Goal: Transaction & Acquisition: Purchase product/service

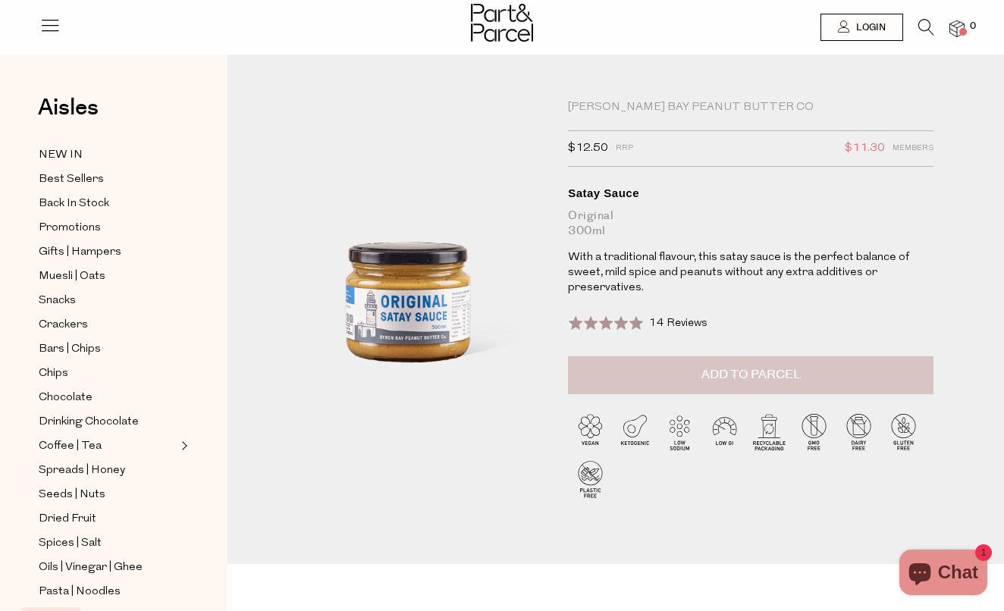
click at [731, 379] on span "Add to Parcel" at bounding box center [751, 374] width 99 height 17
click at [913, 363] on button "button" at bounding box center [912, 373] width 43 height 33
type input "2"
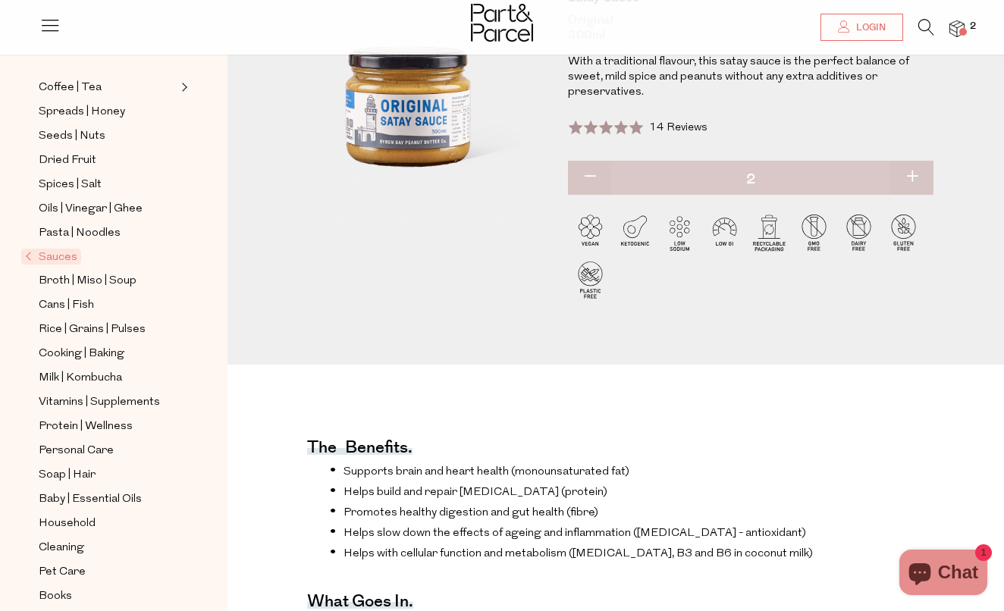
scroll to position [361, 0]
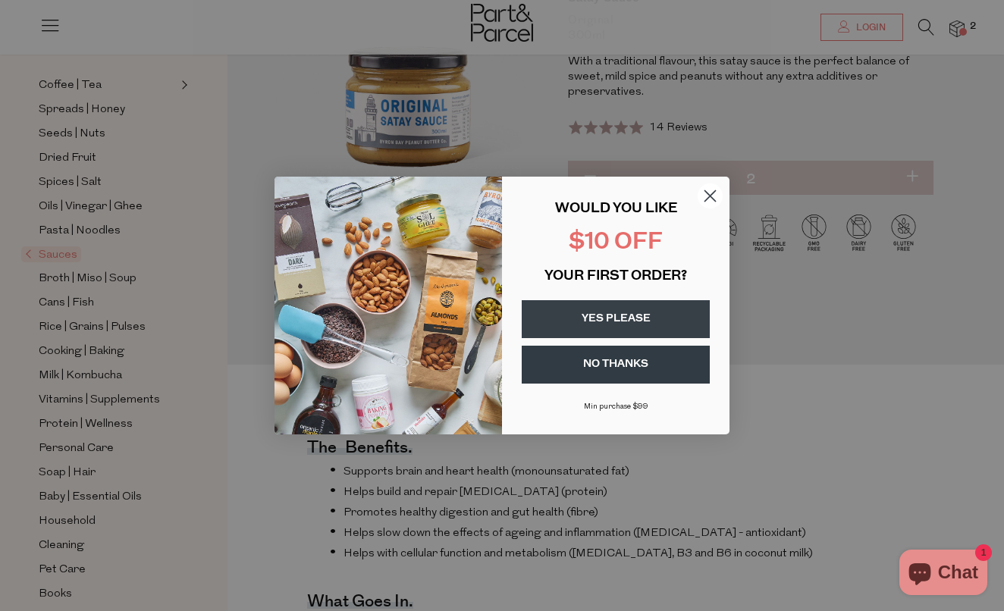
click at [713, 193] on icon "Close dialog" at bounding box center [711, 196] width 11 height 11
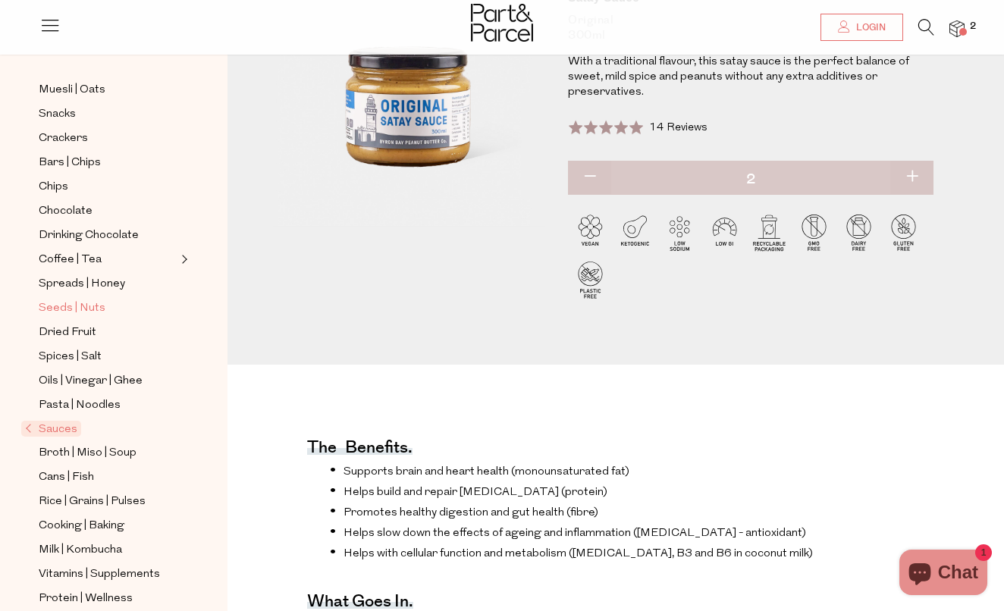
scroll to position [185, 0]
click at [121, 285] on span "Spreads | Honey" at bounding box center [82, 286] width 86 height 18
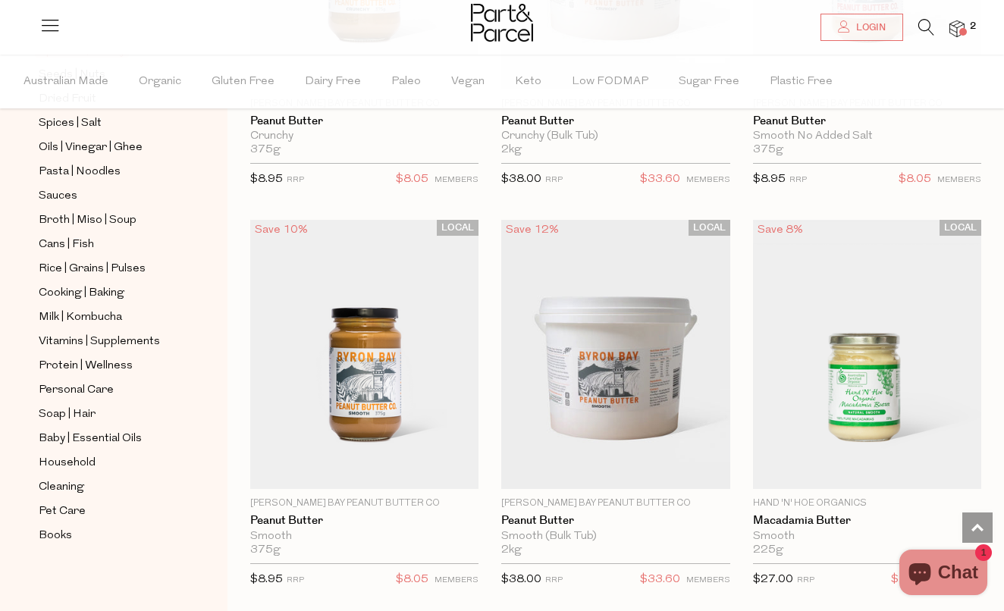
scroll to position [469, 0]
click at [83, 336] on span "Vitamins | Supplements" at bounding box center [99, 342] width 121 height 18
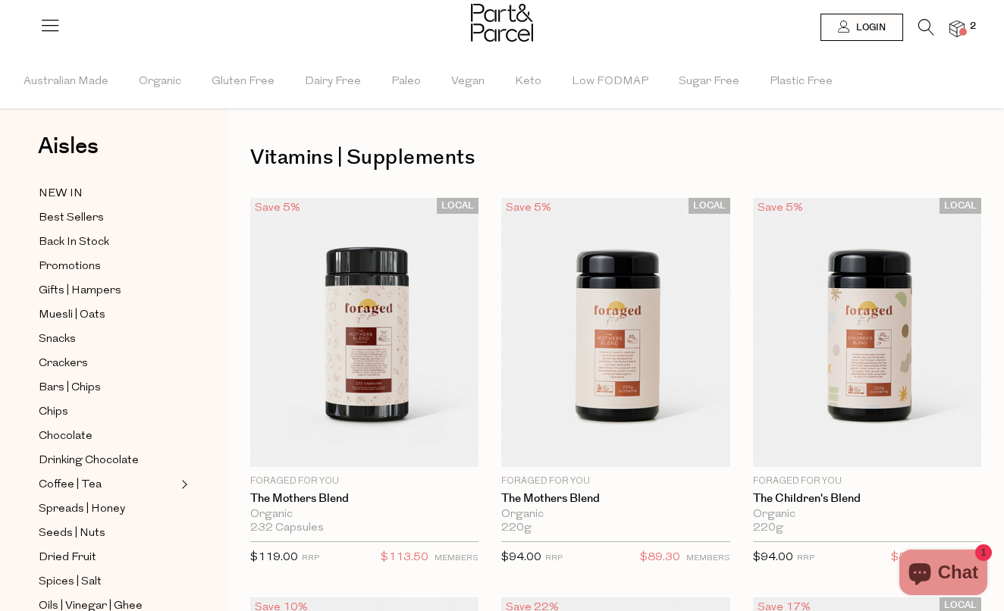
scroll to position [10, 0]
click at [93, 213] on span "Best Sellers" at bounding box center [71, 219] width 65 height 18
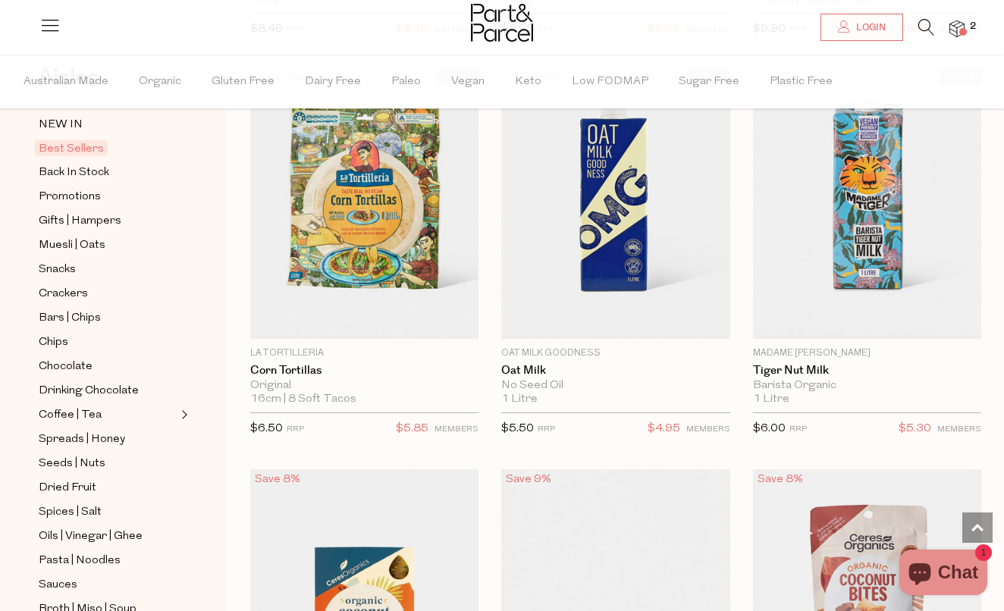
scroll to position [4156, 0]
